Goal: Transaction & Acquisition: Obtain resource

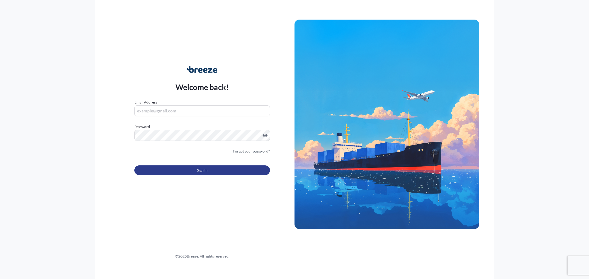
type input "[PERSON_NAME][EMAIL_ADDRESS][DOMAIN_NAME]"
click at [183, 171] on button "Sign In" at bounding box center [202, 171] width 136 height 10
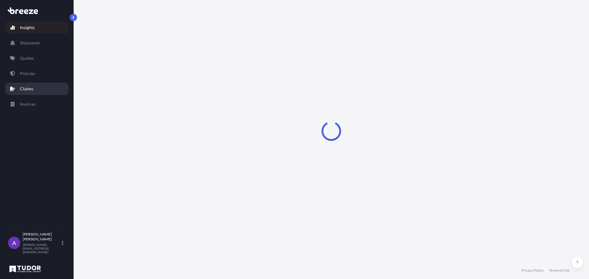
select select "2025"
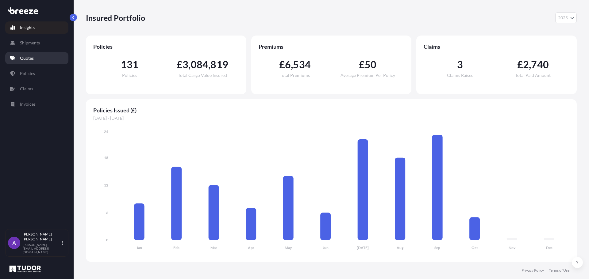
click at [37, 58] on link "Quotes" at bounding box center [36, 58] width 63 height 12
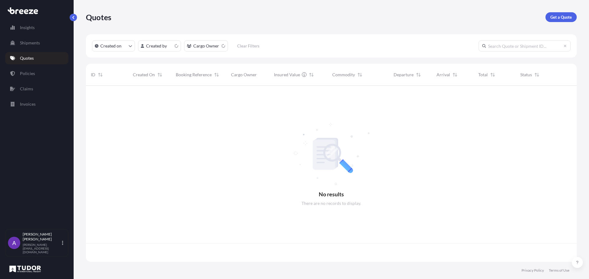
scroll to position [175, 486]
click at [563, 20] on link "Get a Quote" at bounding box center [560, 17] width 31 height 10
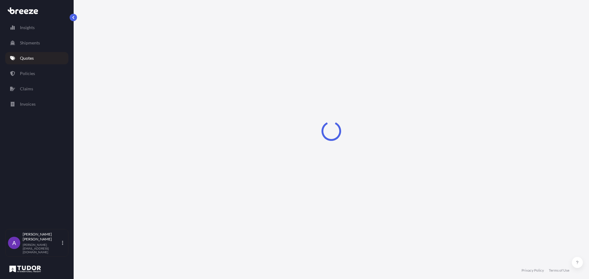
select select "Sea"
select select "1"
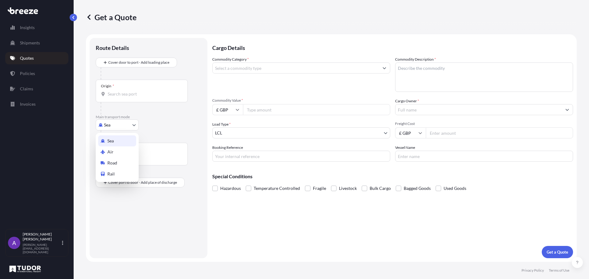
click at [116, 123] on body "Insights Shipments Quotes Policies Claims Invoices A [PERSON_NAME] [PERSON_NAME…" at bounding box center [294, 139] width 589 height 279
click at [111, 161] on span "Road" at bounding box center [112, 163] width 10 height 6
select select "Road"
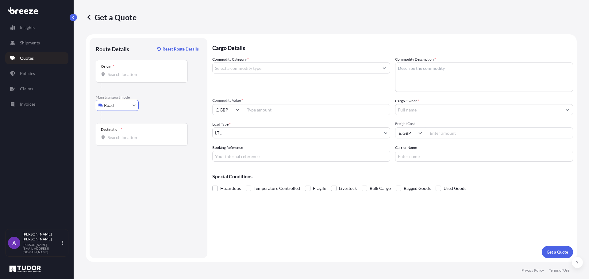
click at [228, 112] on input "£ GBP" at bounding box center [227, 109] width 31 height 11
click at [224, 152] on div "$ USD" at bounding box center [228, 153] width 26 height 12
type input "$ USD"
drag, startPoint x: 255, startPoint y: 110, endPoint x: 259, endPoint y: 109, distance: 4.3
click at [255, 109] on input "Commodity Value *" at bounding box center [316, 109] width 147 height 11
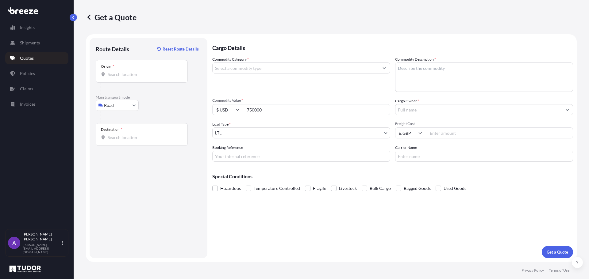
type input "750000"
click at [276, 67] on input "Commodity Category *" at bounding box center [296, 68] width 166 height 11
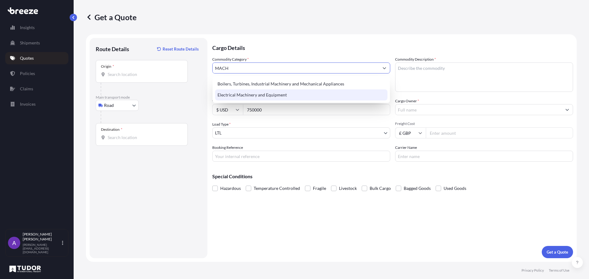
click at [266, 95] on div "Electrical Machinery and Equipment" at bounding box center [301, 95] width 172 height 11
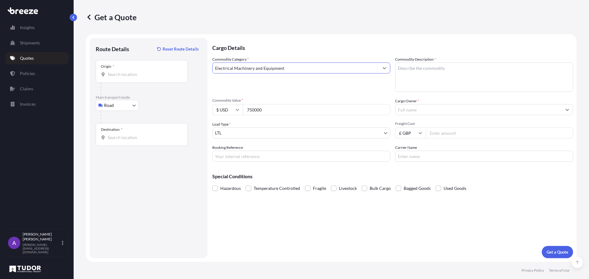
type input "Electrical Machinery and Equipment"
click at [440, 69] on textarea "Commodity Description *" at bounding box center [484, 77] width 178 height 29
type textarea "SERVERS"
click at [434, 109] on input "Cargo Owner *" at bounding box center [478, 109] width 166 height 11
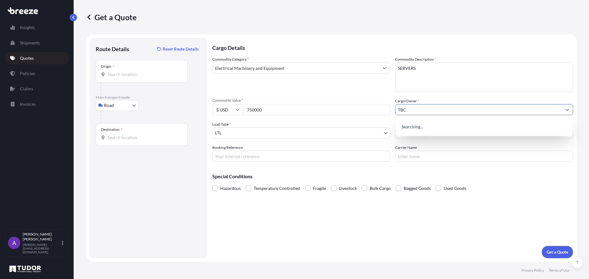
type input "TBC"
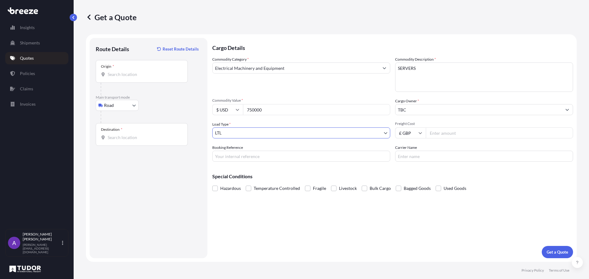
click at [437, 130] on input "Freight Cost" at bounding box center [499, 133] width 147 height 11
type input "1200"
click at [115, 75] on input "Origin *" at bounding box center [144, 74] width 72 height 6
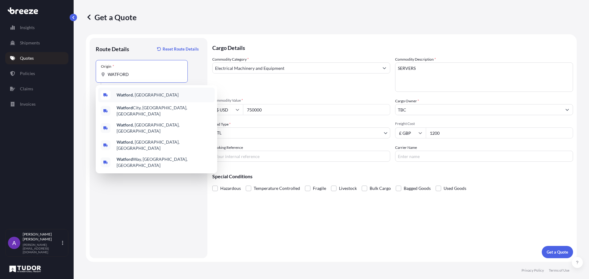
click at [125, 91] on div "Watford , [GEOGRAPHIC_DATA]" at bounding box center [156, 95] width 117 height 15
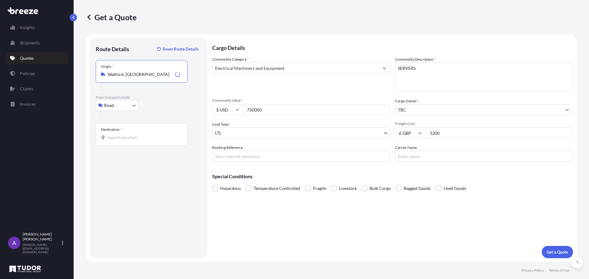
type input "Watford, [GEOGRAPHIC_DATA]"
click at [116, 137] on input "Destination *" at bounding box center [144, 138] width 72 height 6
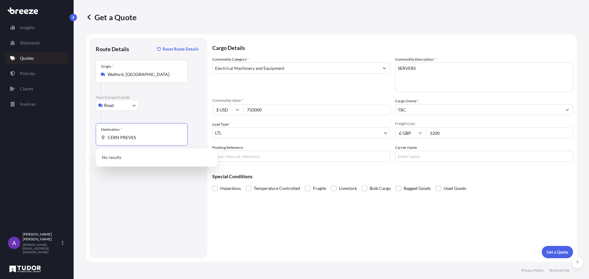
drag, startPoint x: 143, startPoint y: 138, endPoint x: 80, endPoint y: 137, distance: 62.3
click at [80, 137] on div "Get a Quote Route Details Reset Route Details Place of loading Road Road Rail O…" at bounding box center [331, 131] width 515 height 262
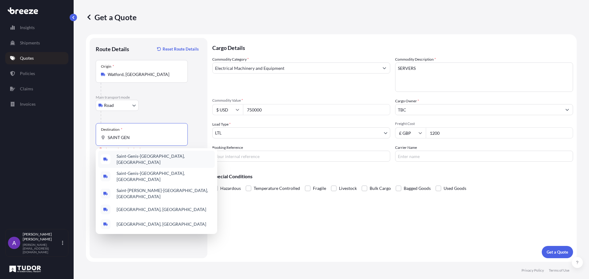
click at [142, 160] on span "Saint-Genis-[GEOGRAPHIC_DATA], [GEOGRAPHIC_DATA]" at bounding box center [165, 159] width 96 height 12
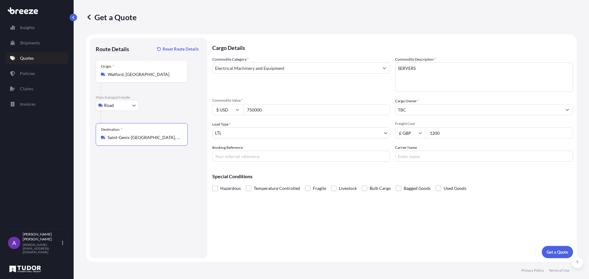
type input "Saint-Genis-[GEOGRAPHIC_DATA], [GEOGRAPHIC_DATA]"
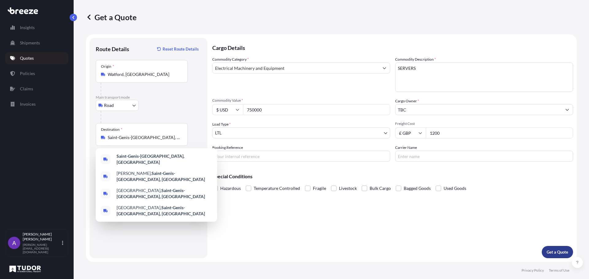
click at [556, 250] on p "Get a Quote" at bounding box center [557, 252] width 21 height 6
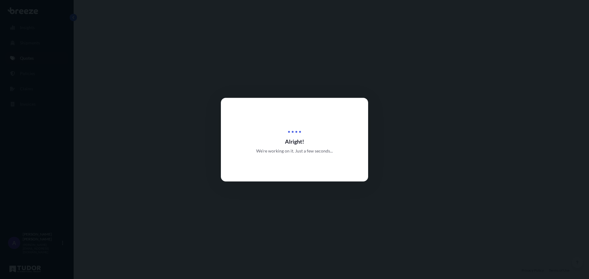
select select "Road"
select select "1"
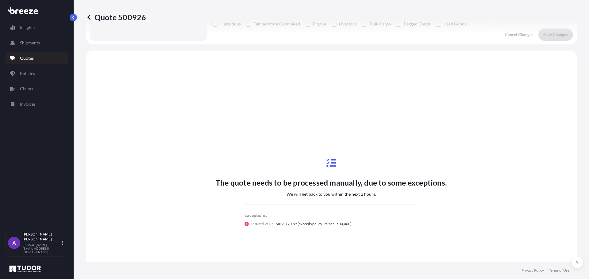
scroll to position [154, 0]
